Goal: Task Accomplishment & Management: Manage account settings

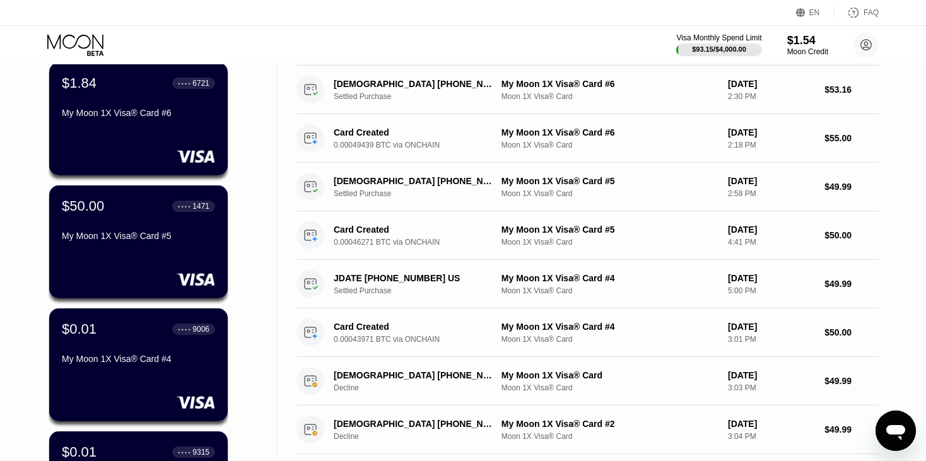
scroll to position [202, 0]
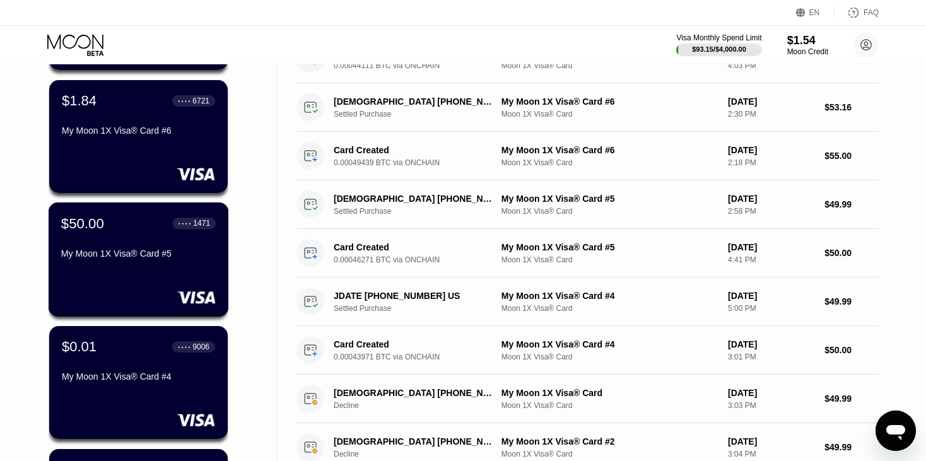
click at [173, 286] on div "$50.00 ● ● ● ● 1471 My Moon 1X Visa® Card #5" at bounding box center [139, 259] width 180 height 114
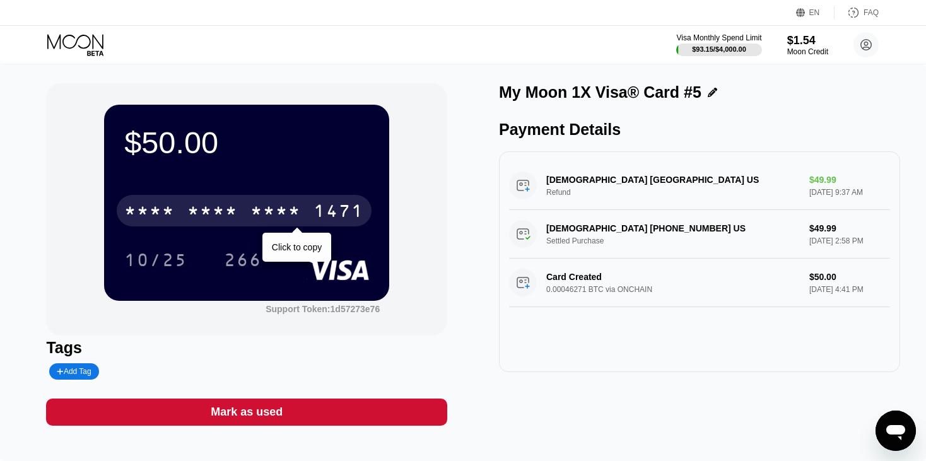
click at [290, 223] on div "* * * *" at bounding box center [275, 212] width 50 height 20
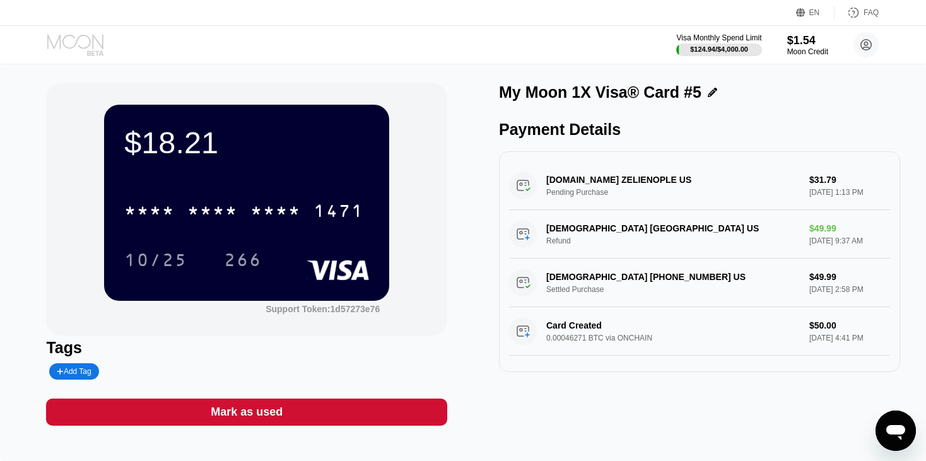
click at [91, 40] on icon at bounding box center [76, 45] width 59 height 22
